Goal: Task Accomplishment & Management: Complete application form

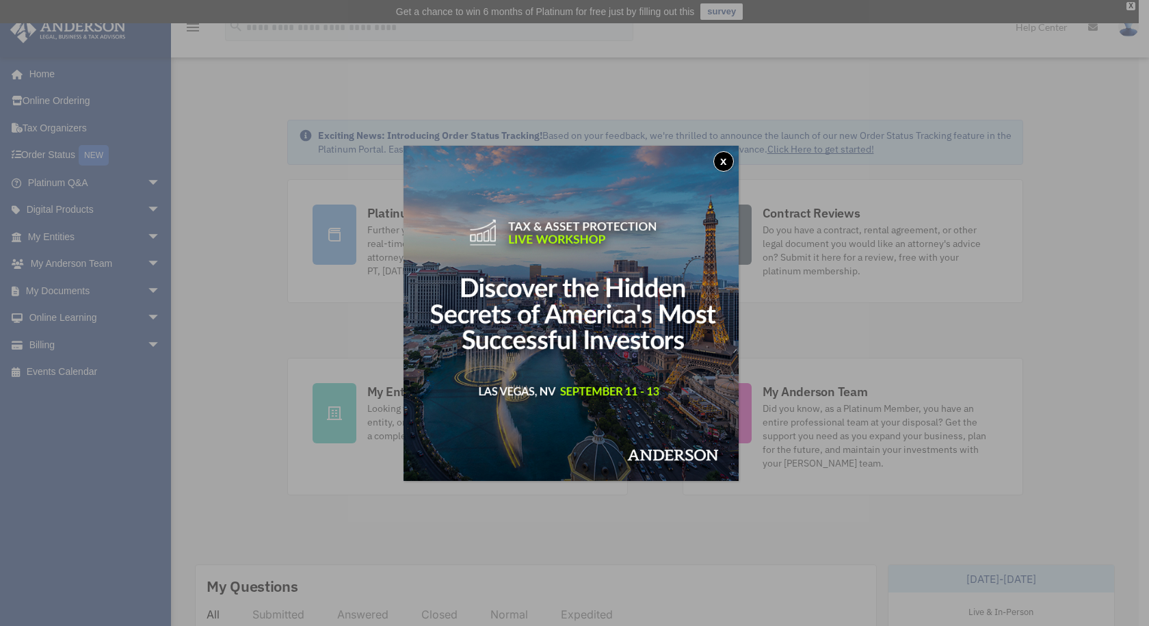
click at [729, 160] on button "x" at bounding box center [723, 161] width 21 height 21
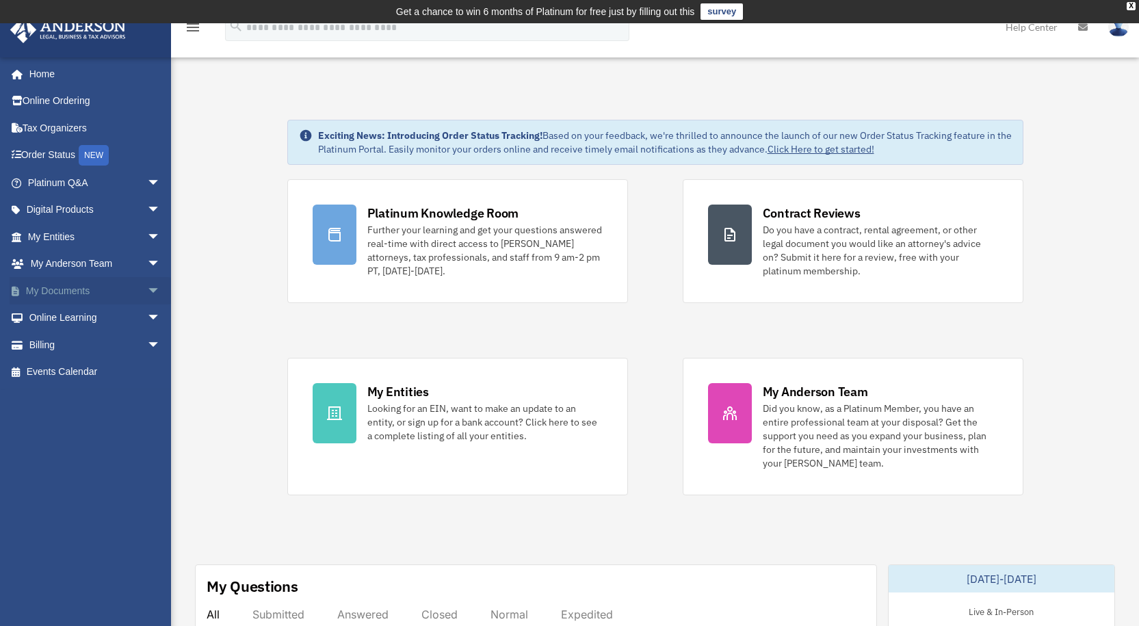
click at [147, 287] on span "arrow_drop_down" at bounding box center [160, 291] width 27 height 28
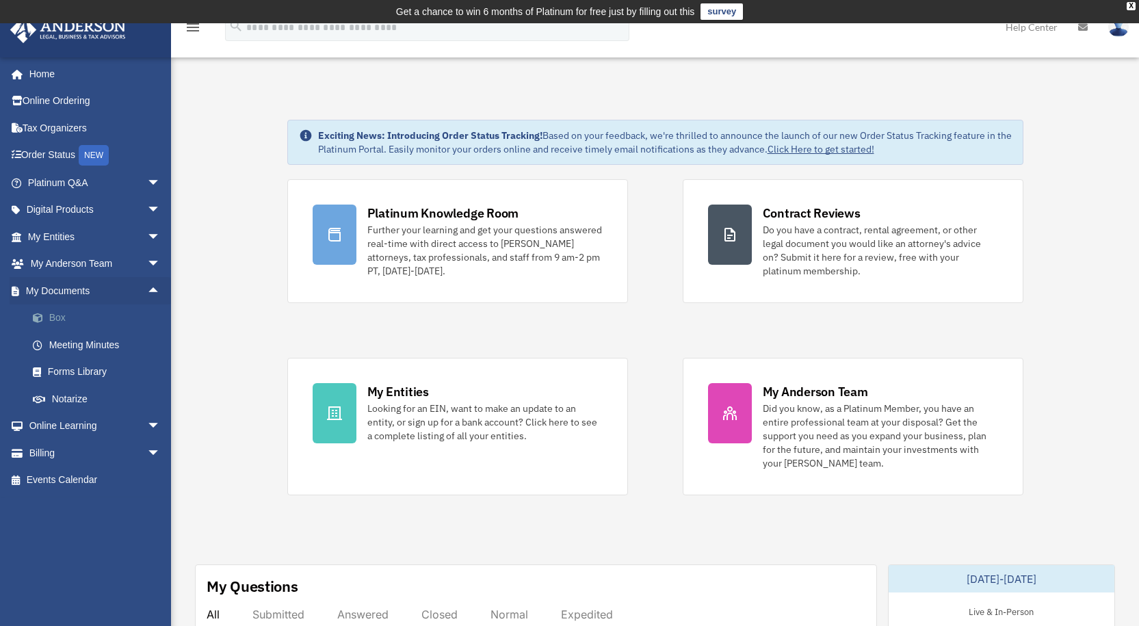
click at [89, 327] on link "Box" at bounding box center [100, 317] width 162 height 27
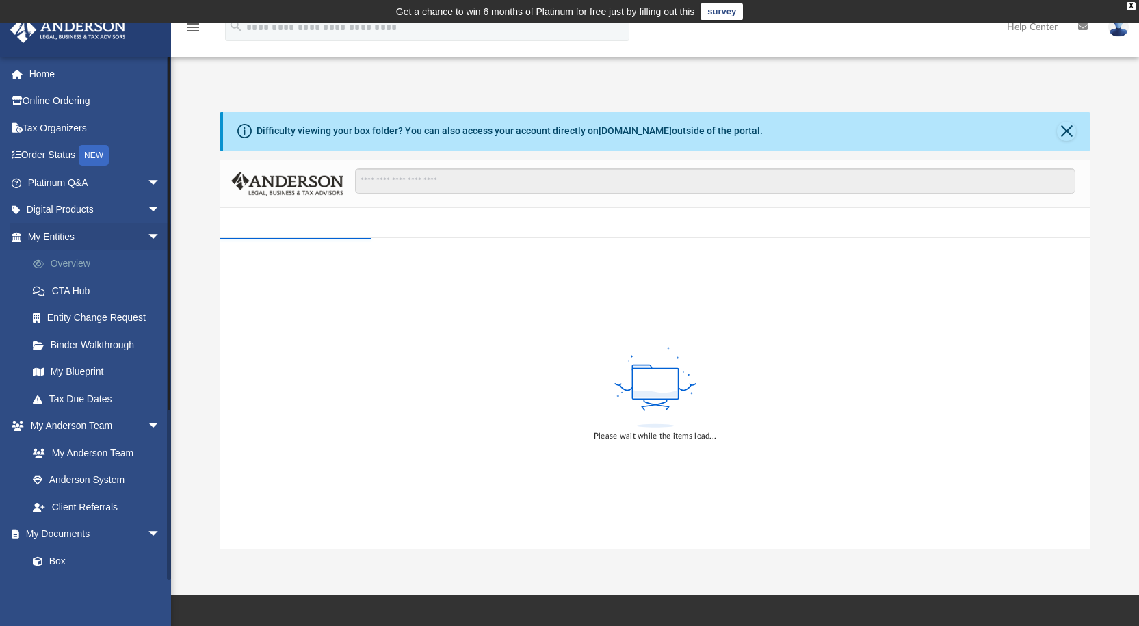
click at [79, 266] on link "Overview" at bounding box center [100, 263] width 162 height 27
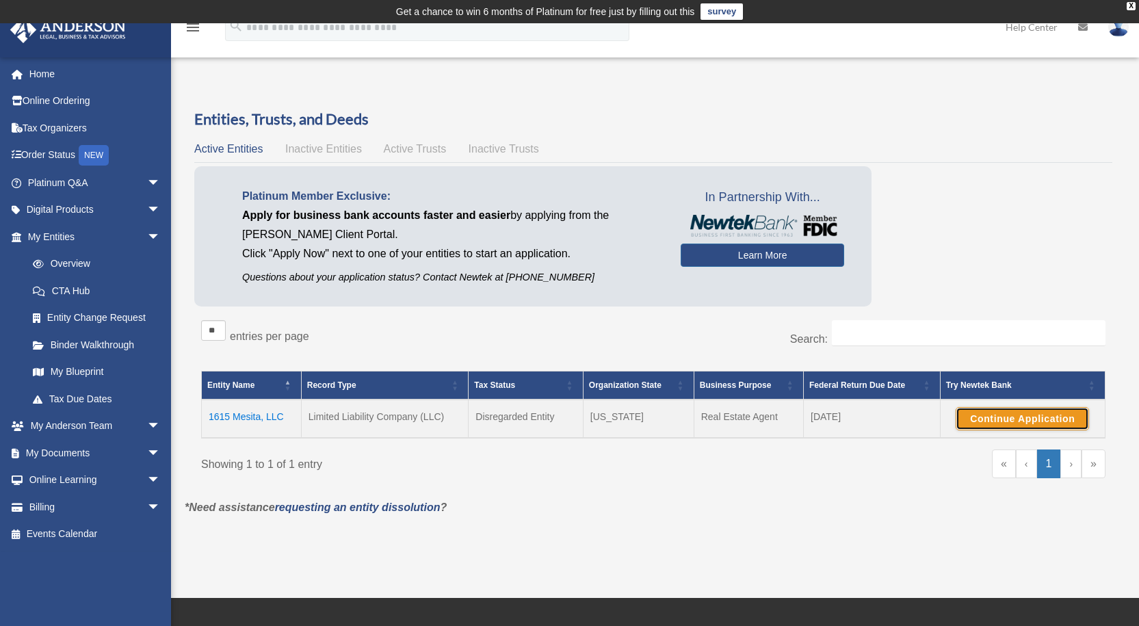
click at [1007, 414] on button "Continue Application" at bounding box center [1021, 418] width 133 height 23
click at [266, 416] on td "1615 Mesita, LLC" at bounding box center [252, 418] width 100 height 38
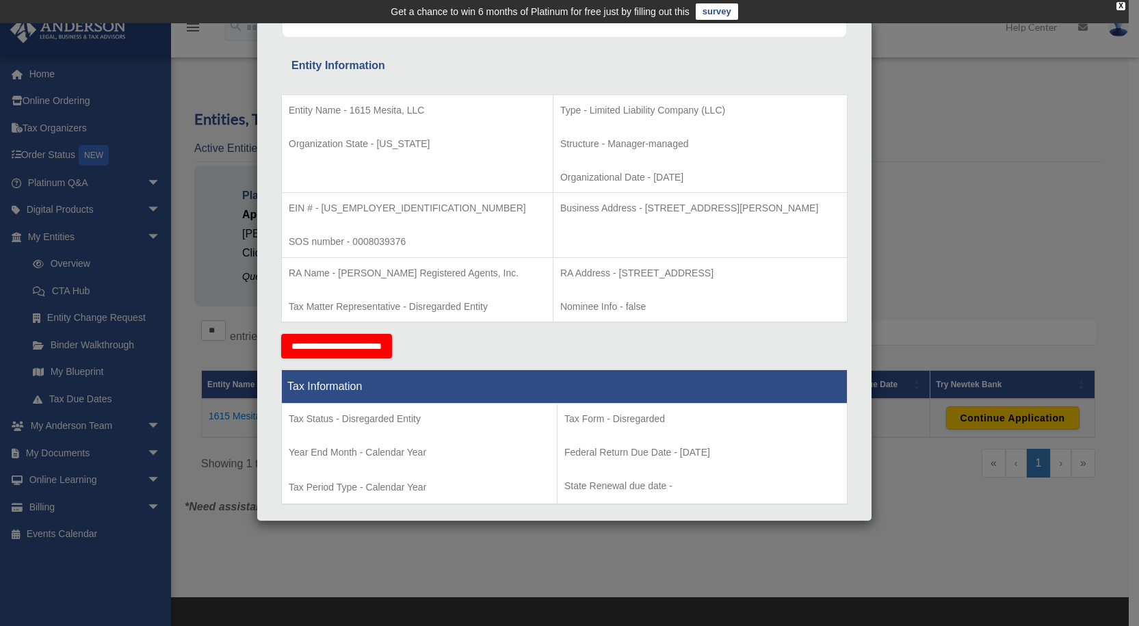
scroll to position [342, 0]
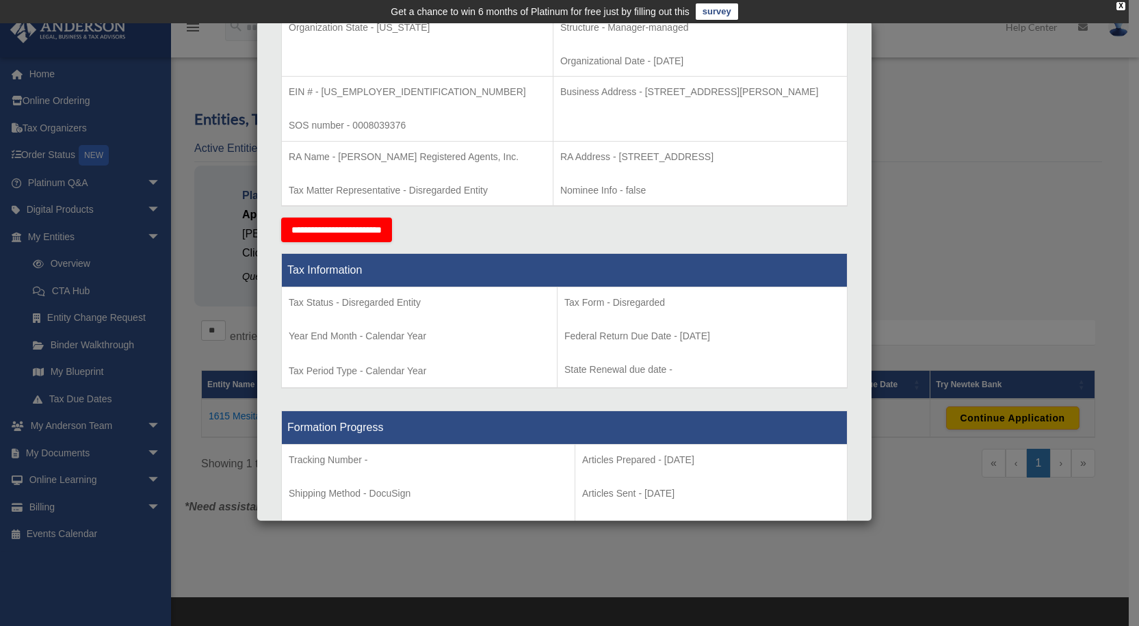
click at [486, 227] on div "**********" at bounding box center [564, 229] width 566 height 25
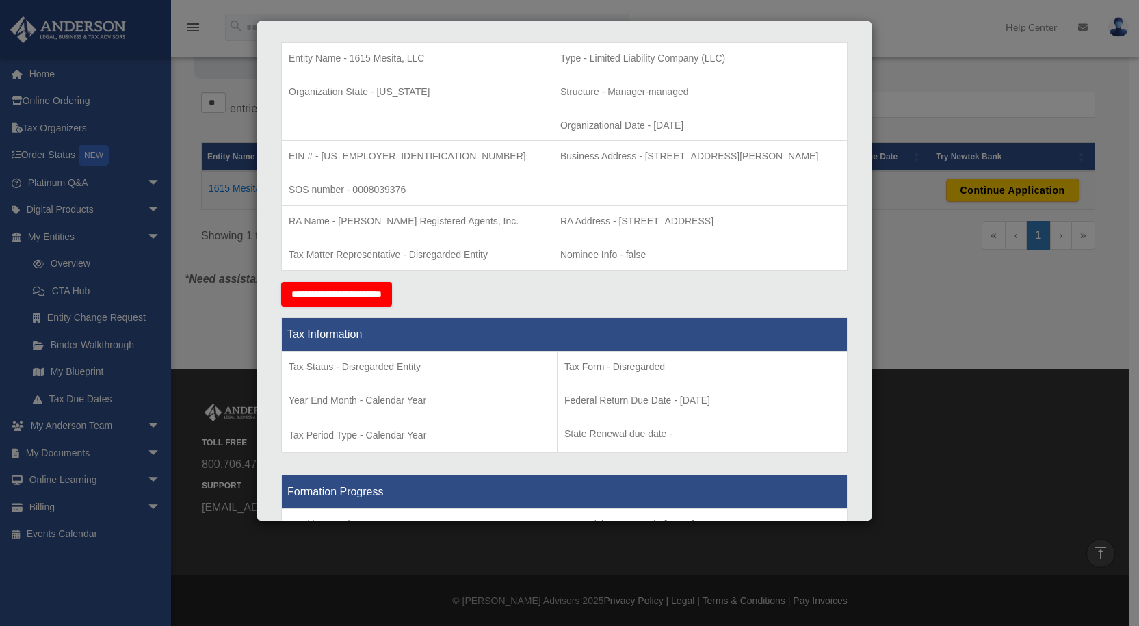
scroll to position [0, 0]
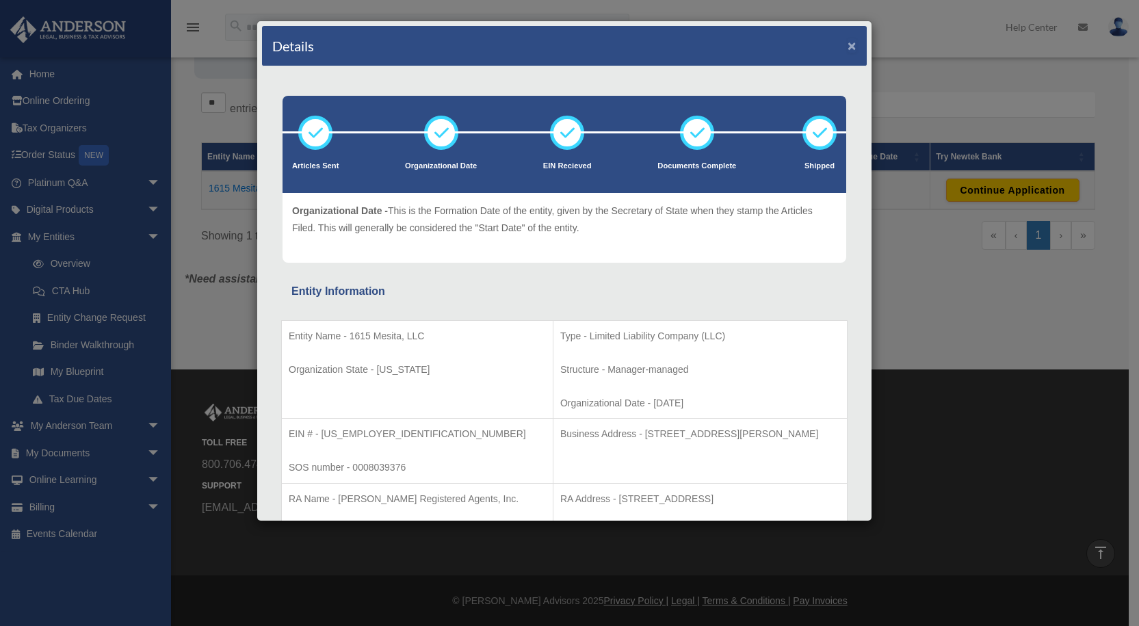
click at [847, 45] on button "×" at bounding box center [851, 45] width 9 height 14
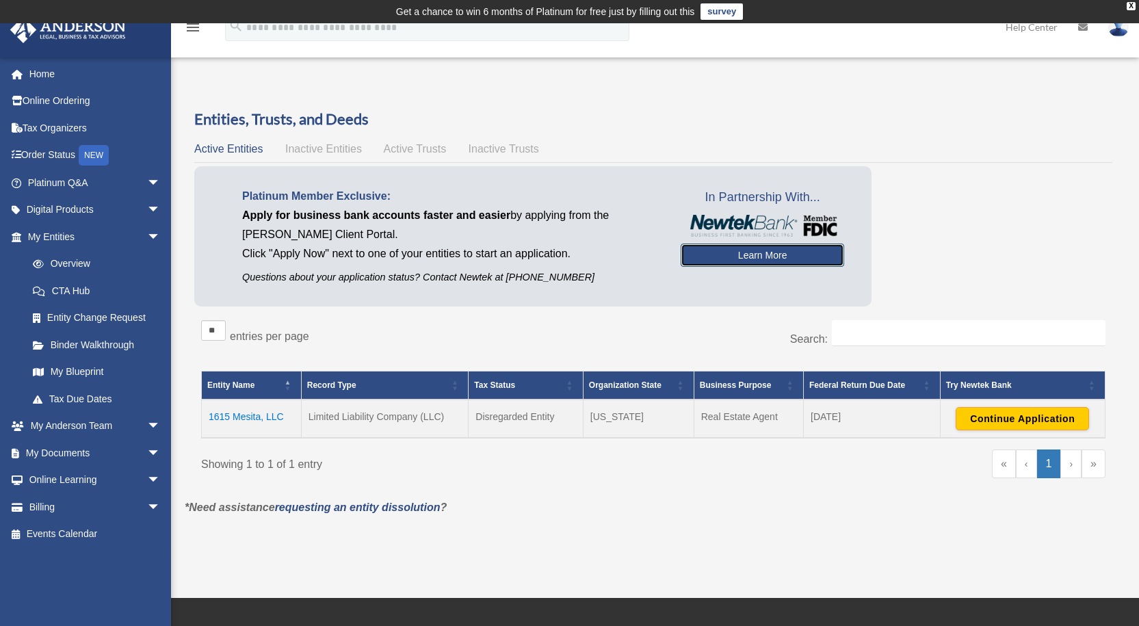
click at [701, 256] on link "Learn More" at bounding box center [761, 254] width 163 height 23
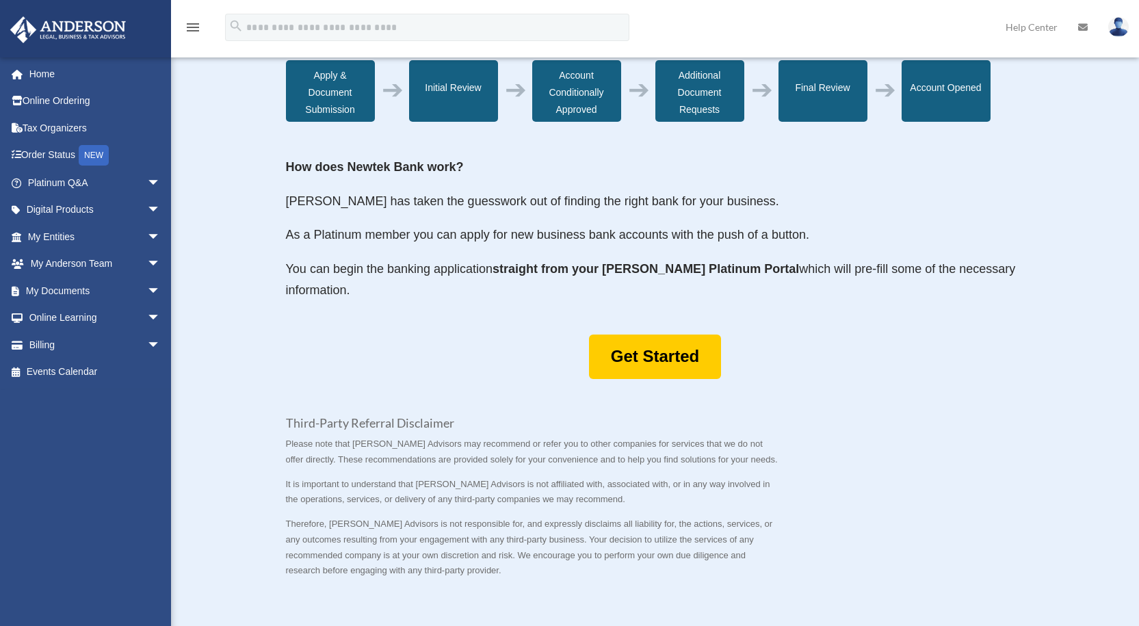
scroll to position [547, 0]
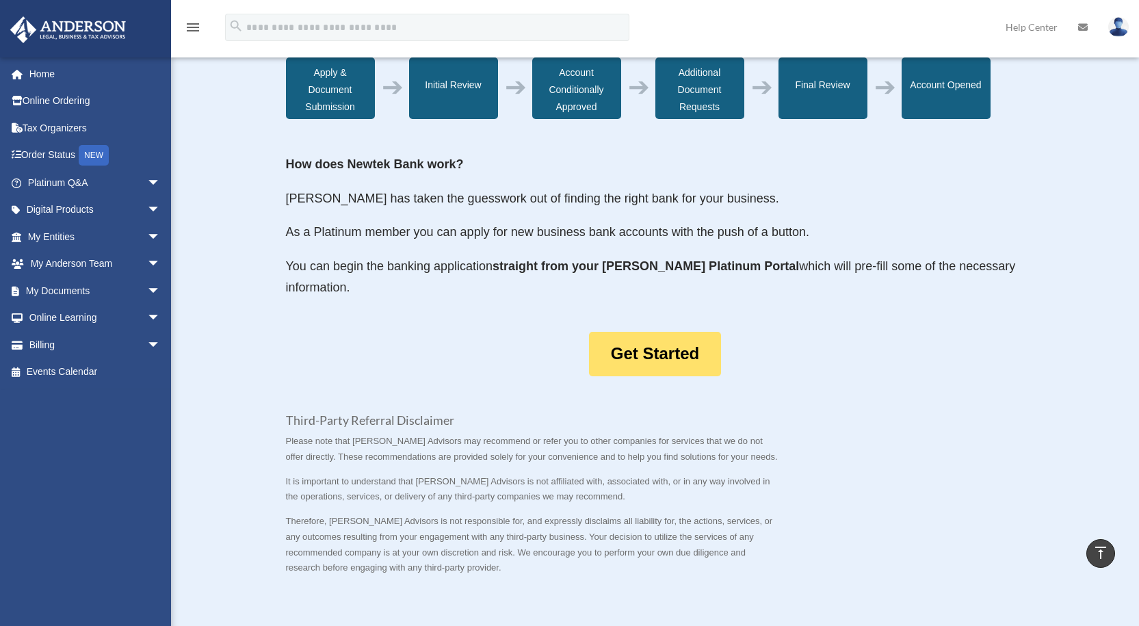
click at [639, 359] on link "Get Started" at bounding box center [655, 354] width 132 height 44
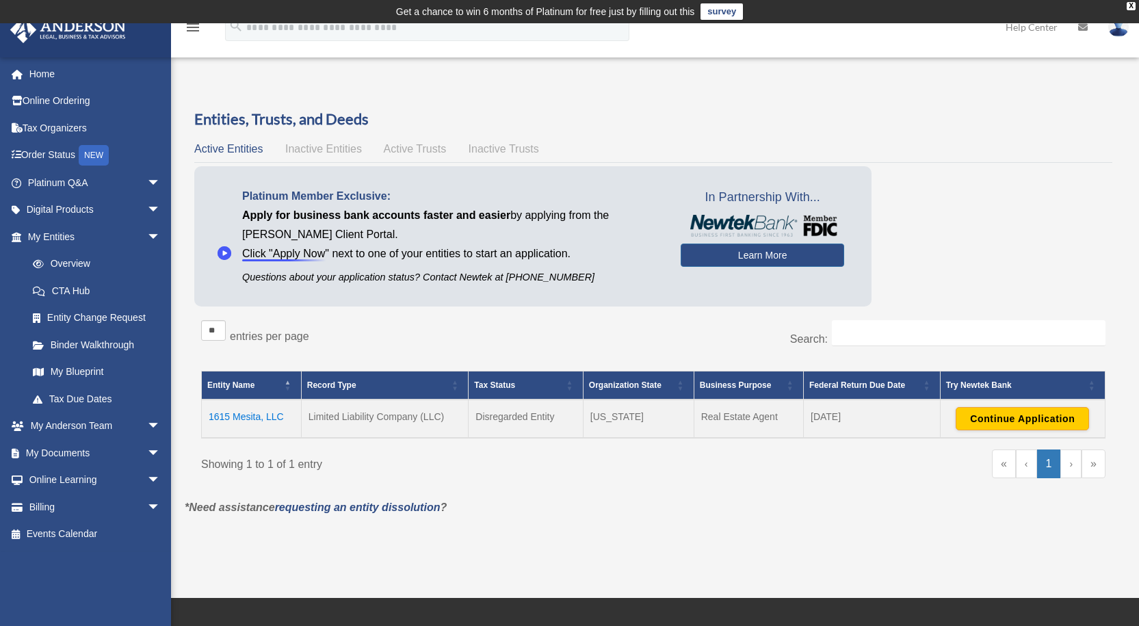
click at [279, 253] on p "Click "Apply Now" next to one of your entities to start an application." at bounding box center [451, 253] width 418 height 19
click at [987, 419] on button "Continue Application" at bounding box center [1021, 418] width 133 height 23
click at [39, 79] on link "Home" at bounding box center [96, 73] width 172 height 27
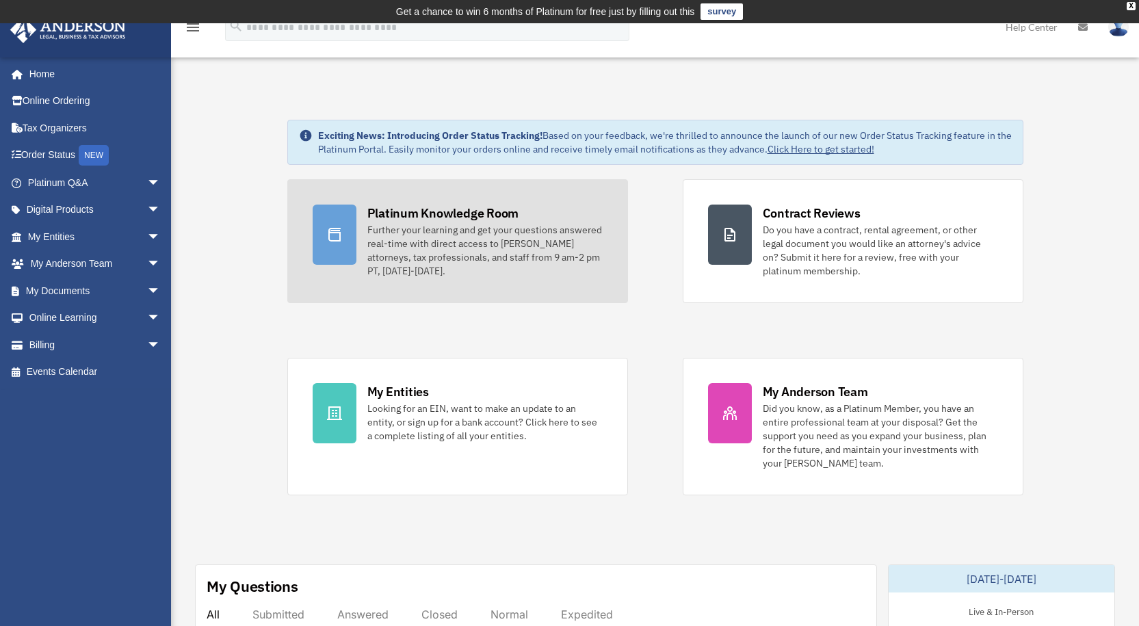
click at [449, 226] on div "Further your learning and get your questions answered real-time with direct acc…" at bounding box center [484, 250] width 235 height 55
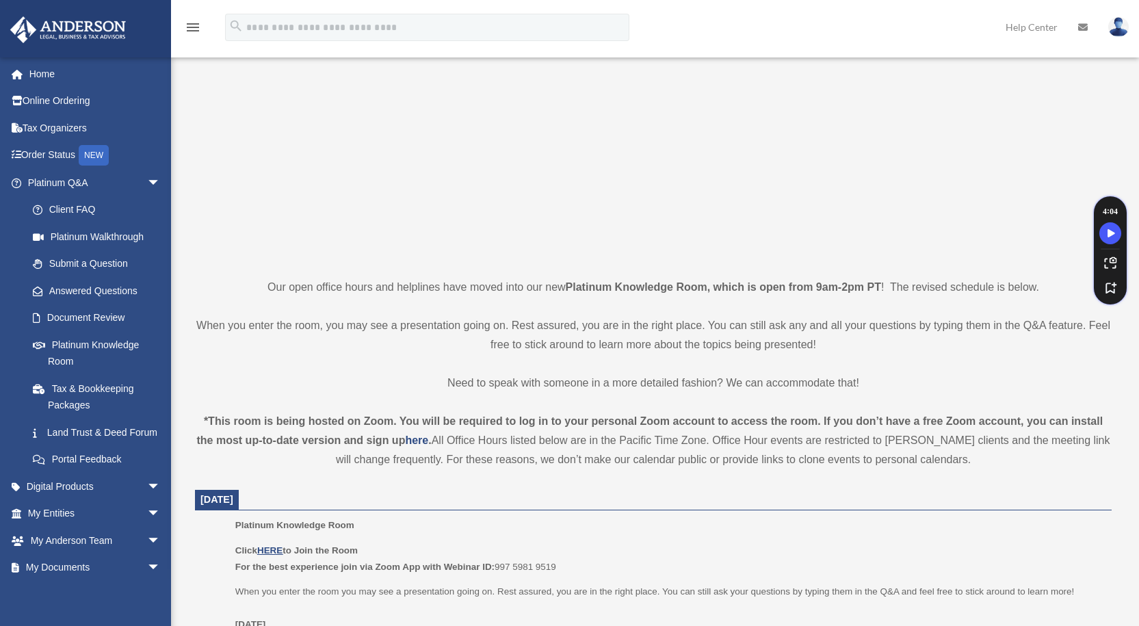
scroll to position [410, 0]
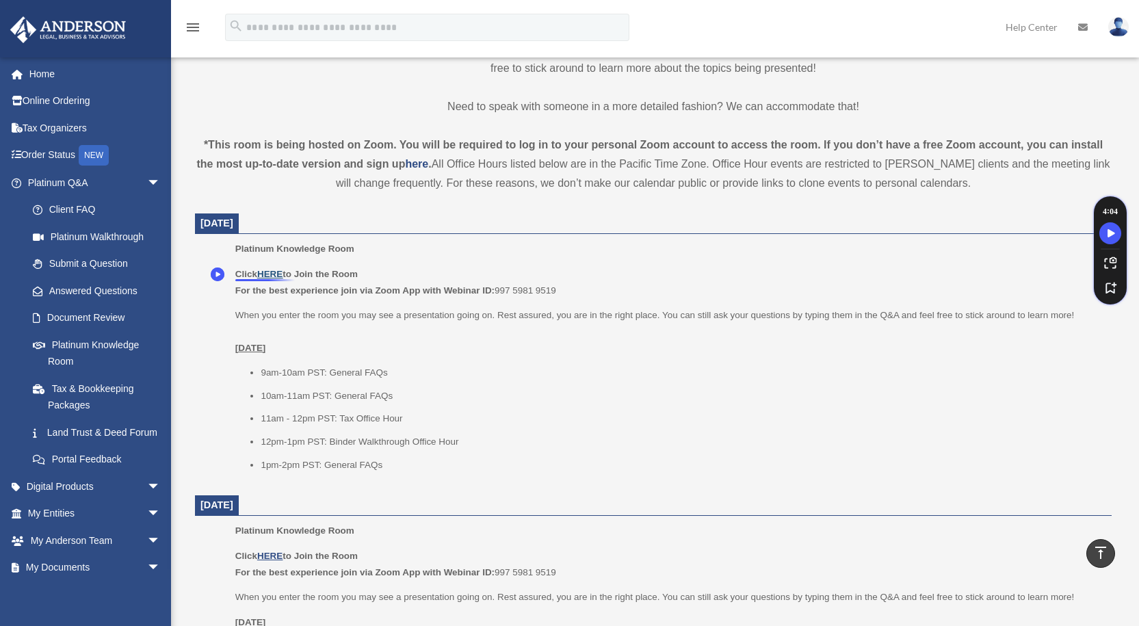
click at [271, 277] on u "HERE" at bounding box center [269, 274] width 25 height 10
click at [1123, 29] on img at bounding box center [1118, 27] width 21 height 20
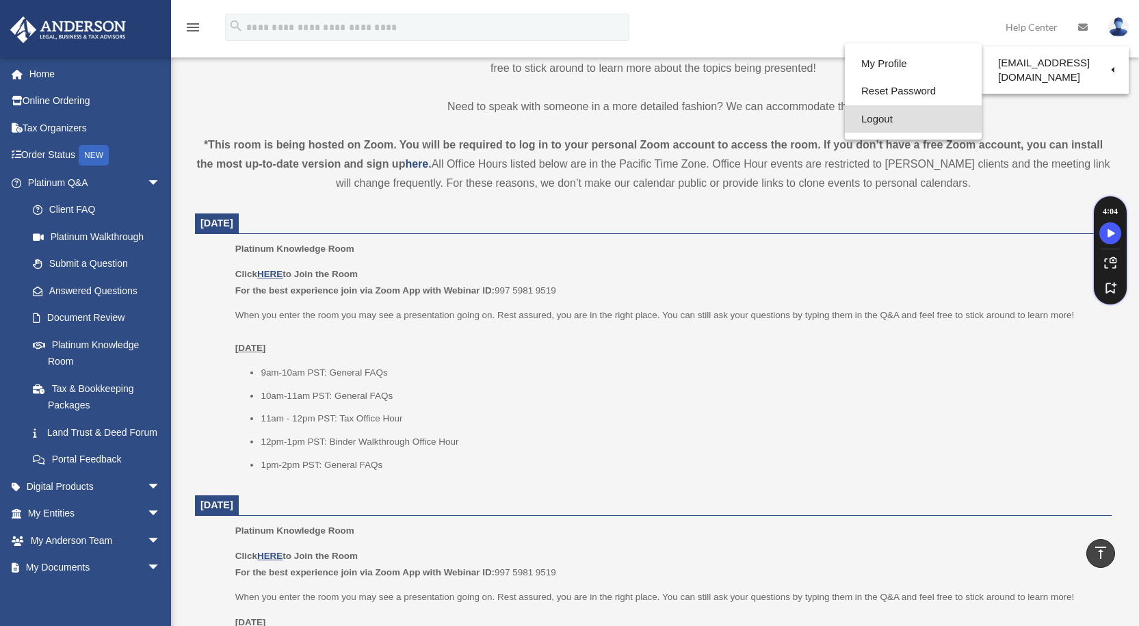
click at [883, 119] on link "Logout" at bounding box center [912, 119] width 137 height 28
